Goal: Task Accomplishment & Management: Complete application form

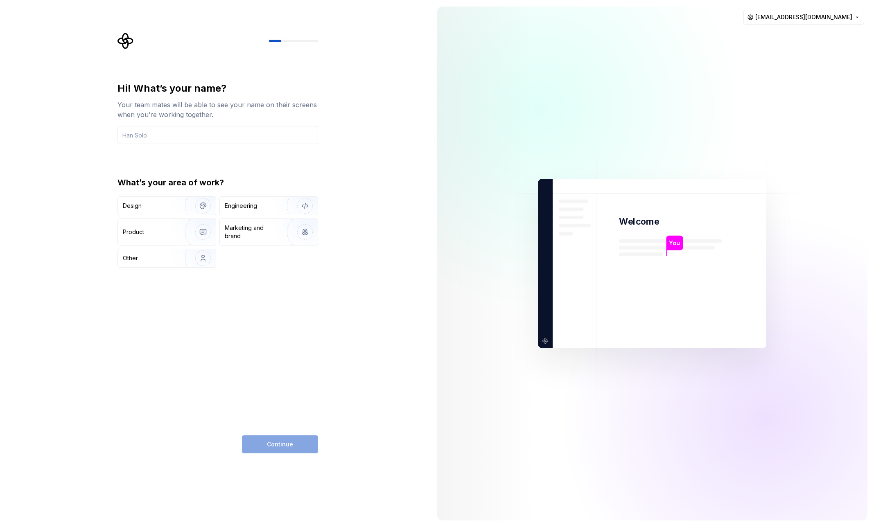
click at [503, 317] on img at bounding box center [651, 263] width 331 height 387
click at [845, 16] on html "Hi! What’s your name? Your team mates will be able to see your name on their sc…" at bounding box center [437, 263] width 874 height 527
click at [339, 45] on html "Hi! What’s your name? Your team mates will be able to see your name on their sc…" at bounding box center [437, 263] width 874 height 527
